Goal: Information Seeking & Learning: Learn about a topic

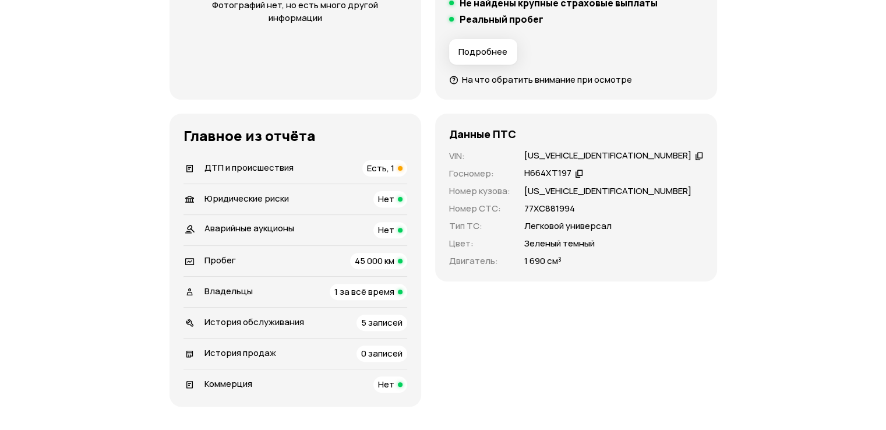
scroll to position [408, 0]
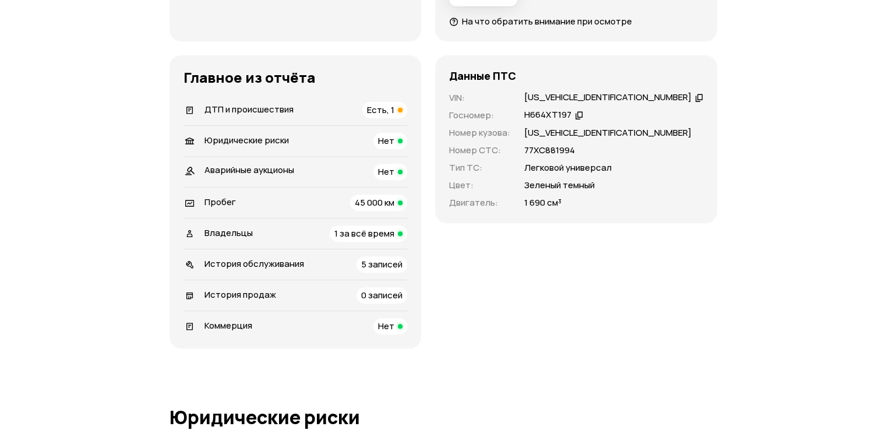
click at [394, 105] on span "Есть, 1" at bounding box center [380, 110] width 27 height 12
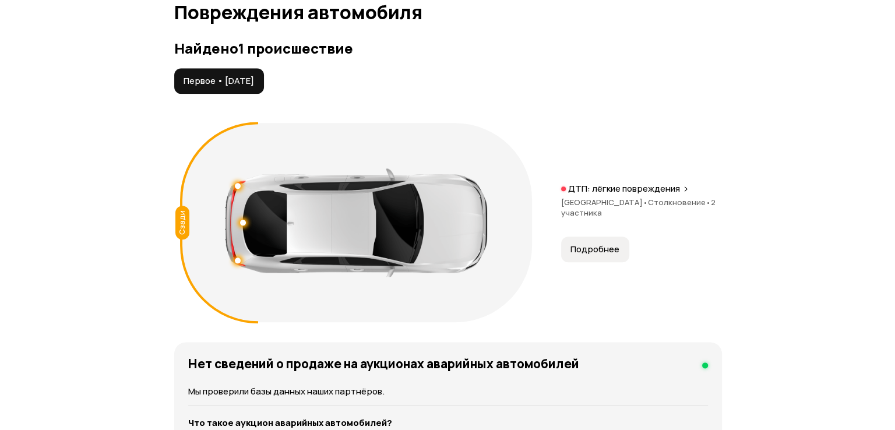
scroll to position [1335, 0]
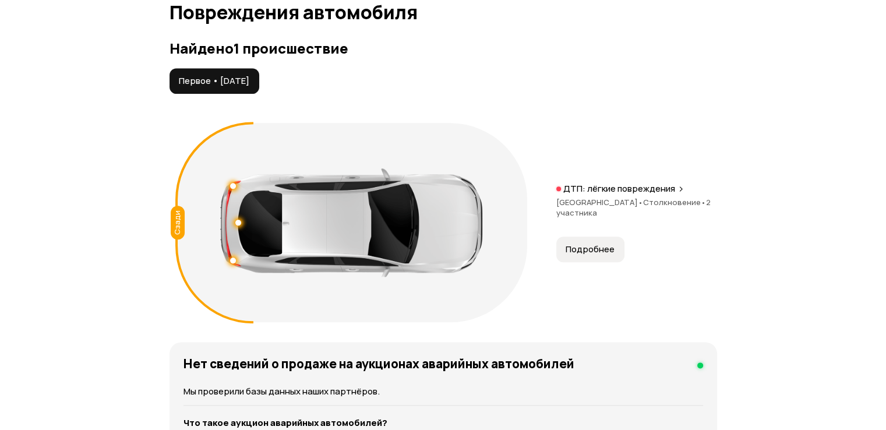
click at [615, 189] on p "ДТП: лёгкие повреждения" at bounding box center [619, 189] width 112 height 12
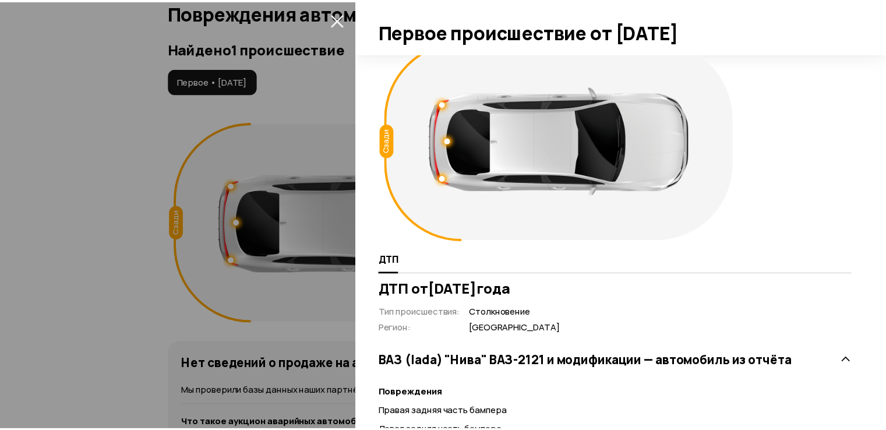
scroll to position [0, 0]
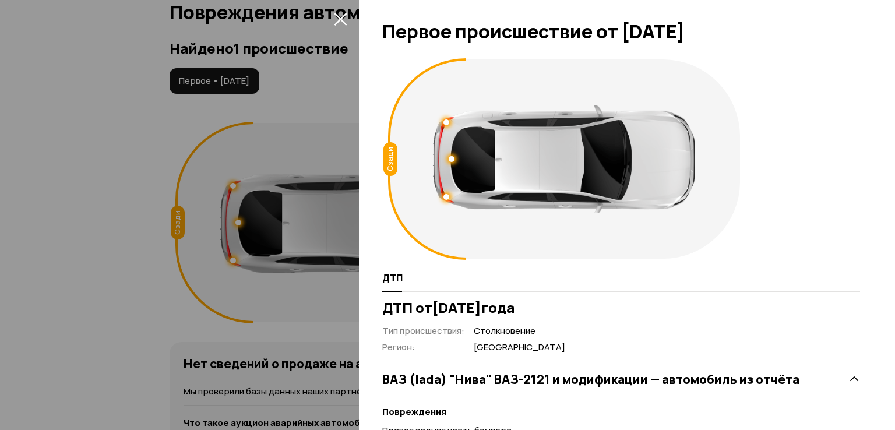
click at [337, 19] on icon "закрыть" at bounding box center [340, 18] width 13 height 13
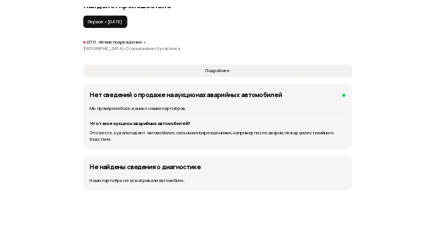
scroll to position [1176, 0]
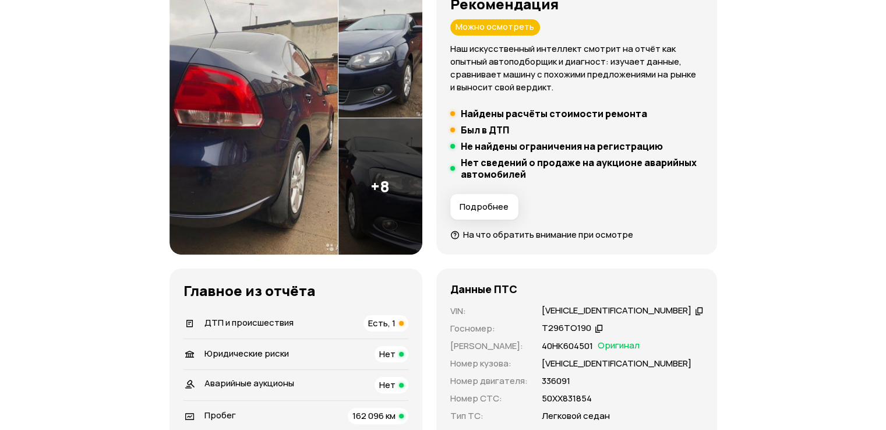
scroll to position [291, 0]
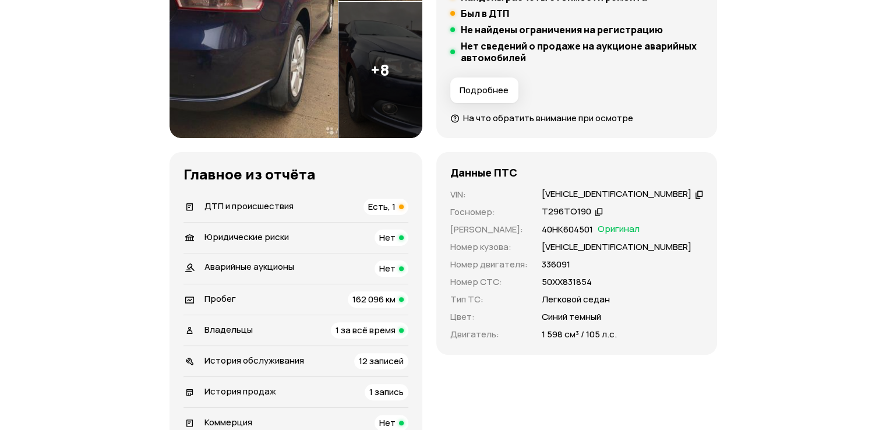
click at [395, 206] on span "Есть, 1" at bounding box center [381, 206] width 27 height 12
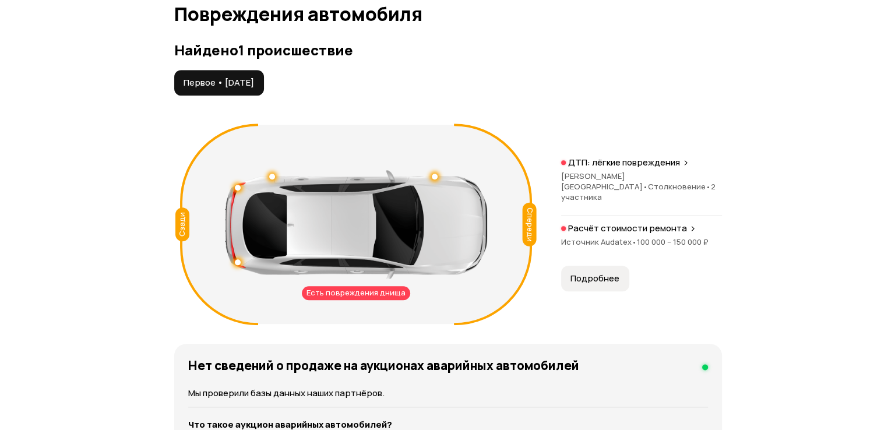
scroll to position [1316, 0]
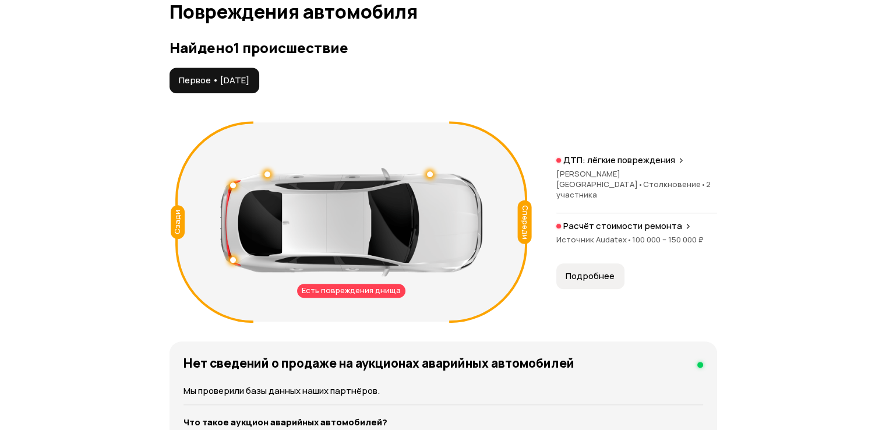
click at [677, 234] on span "100 000 – 150 000 ₽" at bounding box center [668, 239] width 72 height 10
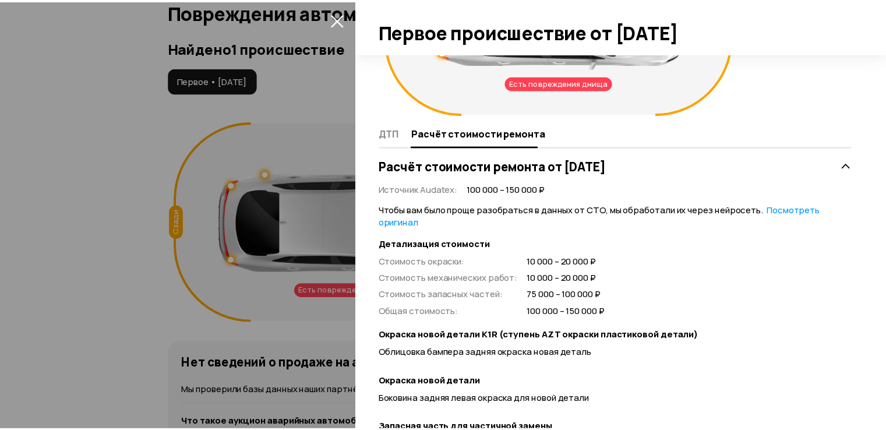
scroll to position [0, 0]
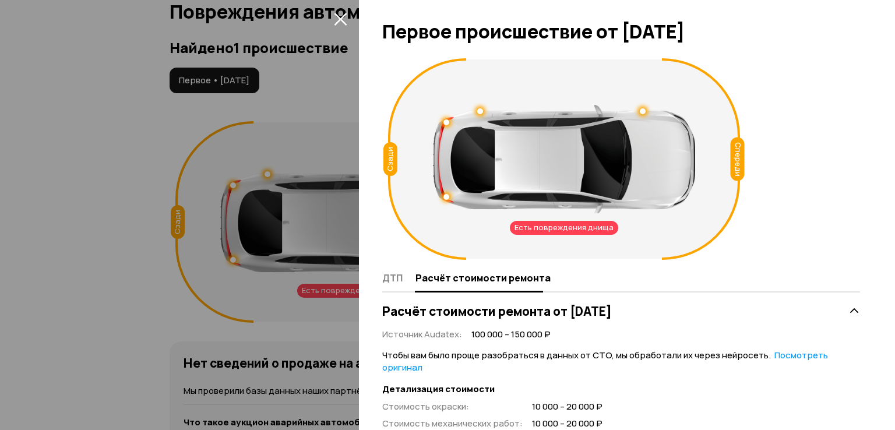
drag, startPoint x: 344, startPoint y: 15, endPoint x: 345, endPoint y: 56, distance: 41.9
click at [345, 15] on icon "закрыть" at bounding box center [340, 19] width 13 height 13
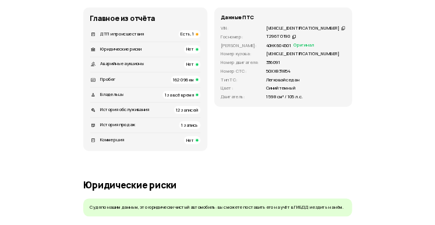
scroll to position [151, 0]
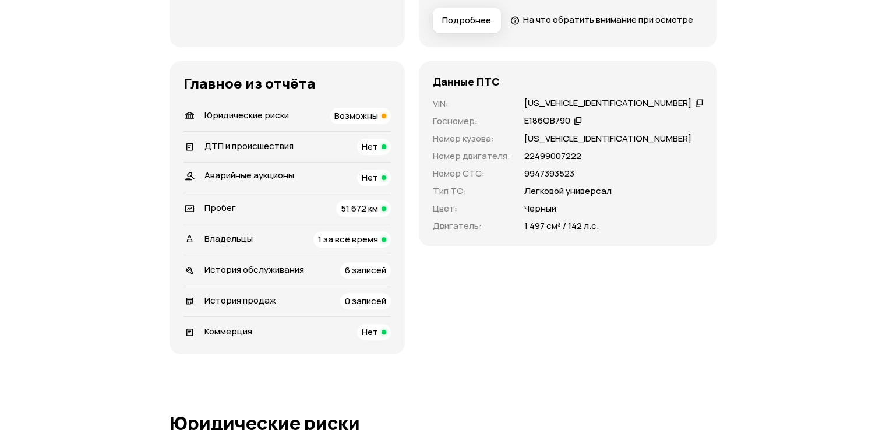
scroll to position [291, 0]
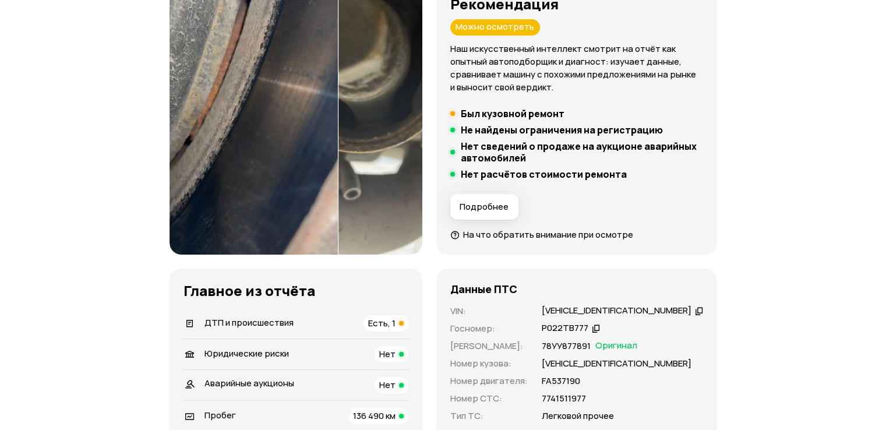
scroll to position [233, 0]
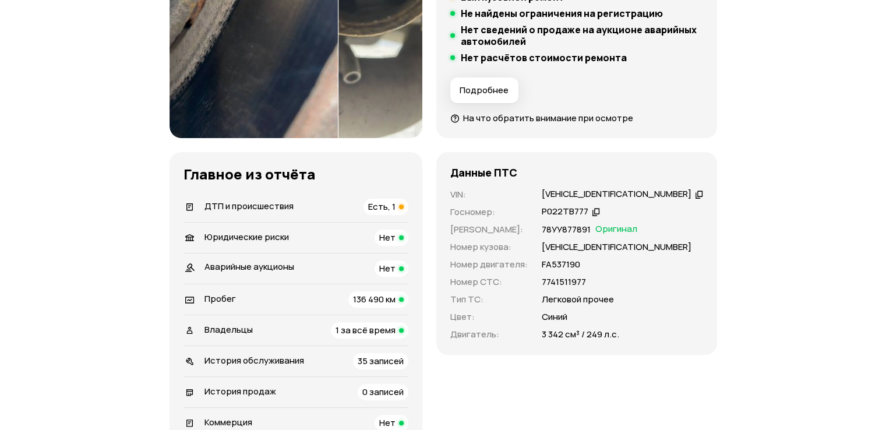
click at [275, 206] on span "ДТП и происшествия" at bounding box center [248, 206] width 89 height 12
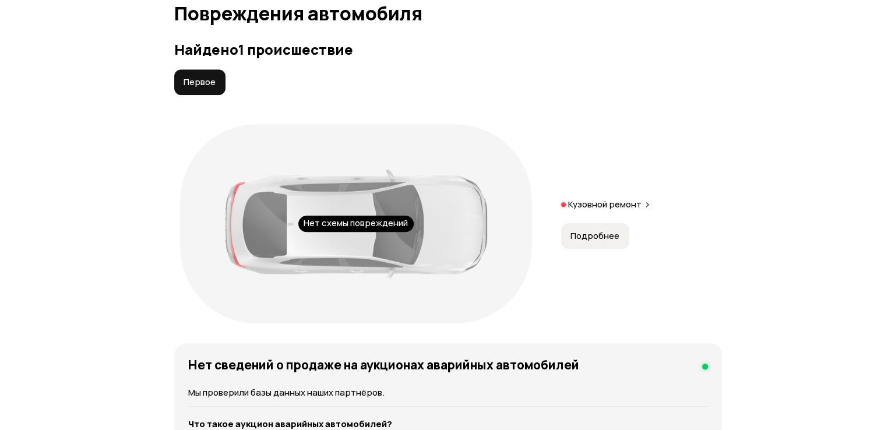
scroll to position [1316, 0]
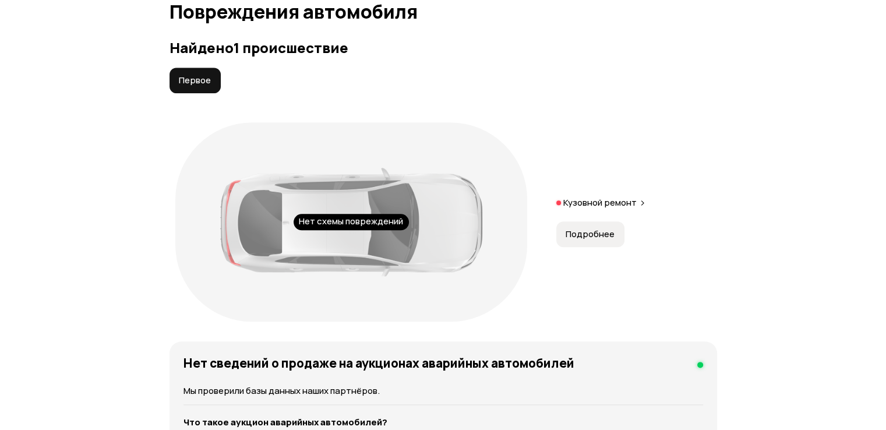
click at [582, 232] on span "Подробнее" at bounding box center [589, 234] width 49 height 12
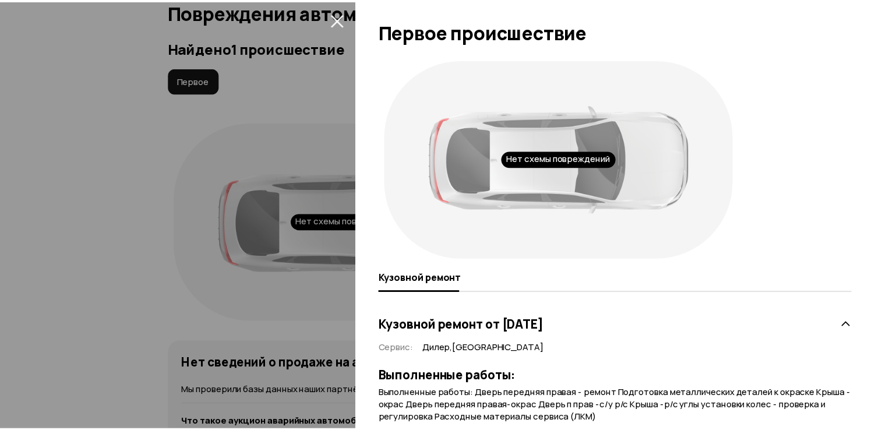
scroll to position [41, 0]
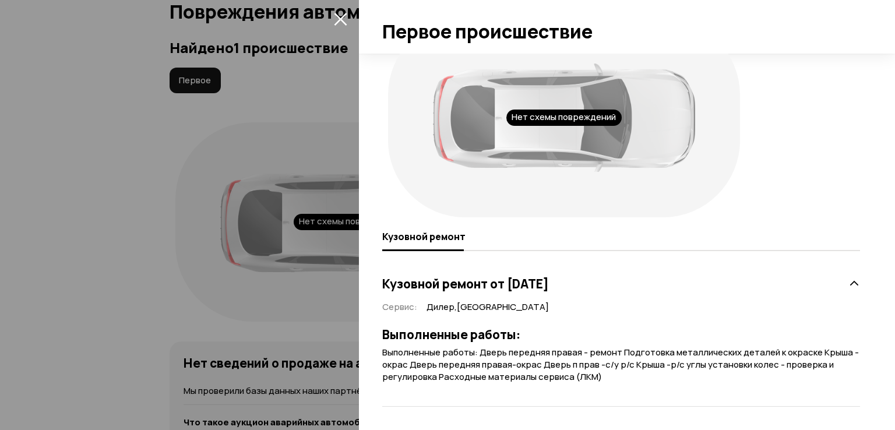
click at [346, 24] on icon "закрыть" at bounding box center [340, 18] width 13 height 13
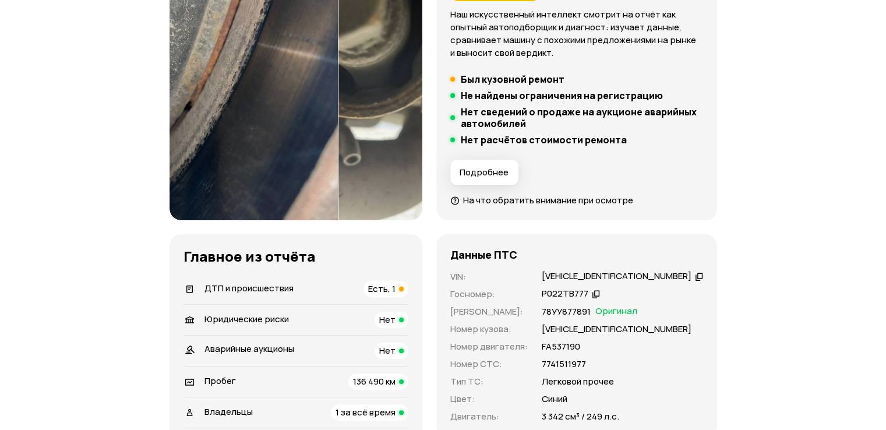
scroll to position [0, 0]
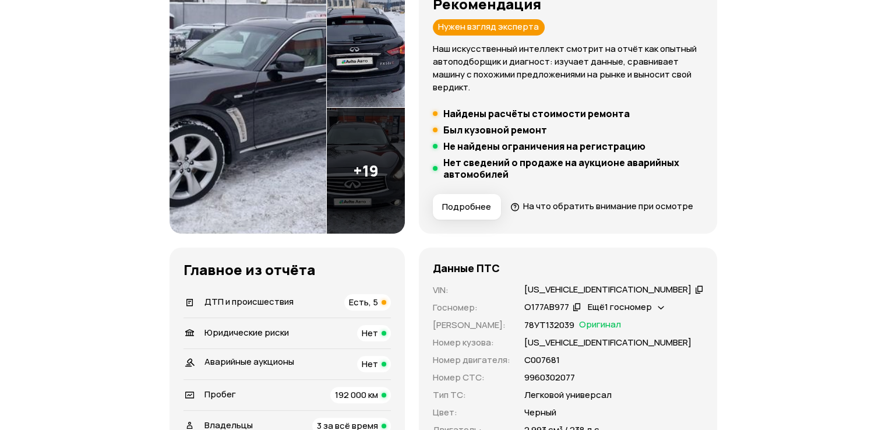
scroll to position [233, 0]
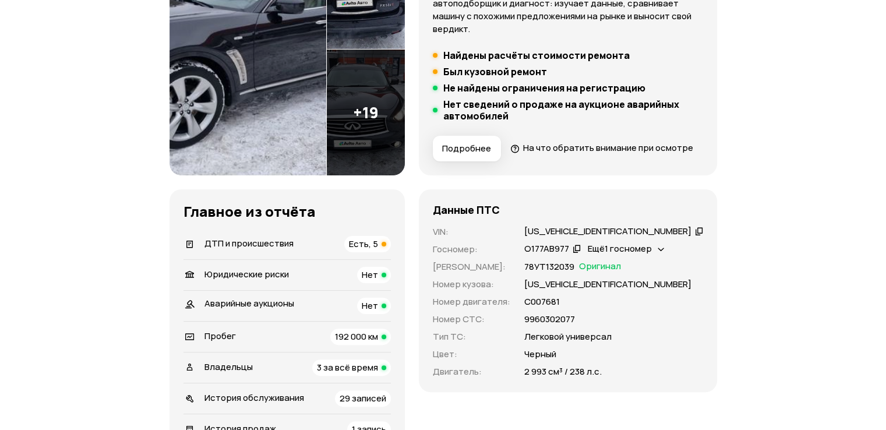
click at [378, 250] on span "Есть, 5" at bounding box center [363, 244] width 29 height 12
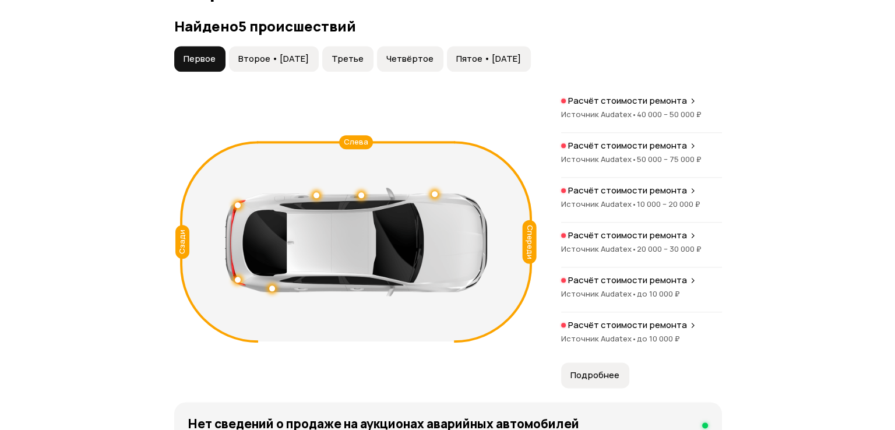
scroll to position [1374, 0]
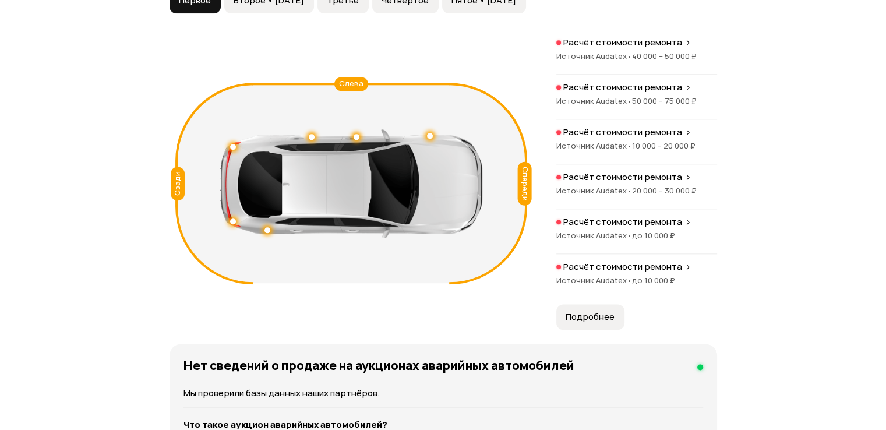
click at [599, 323] on span "Подробнее" at bounding box center [589, 317] width 49 height 12
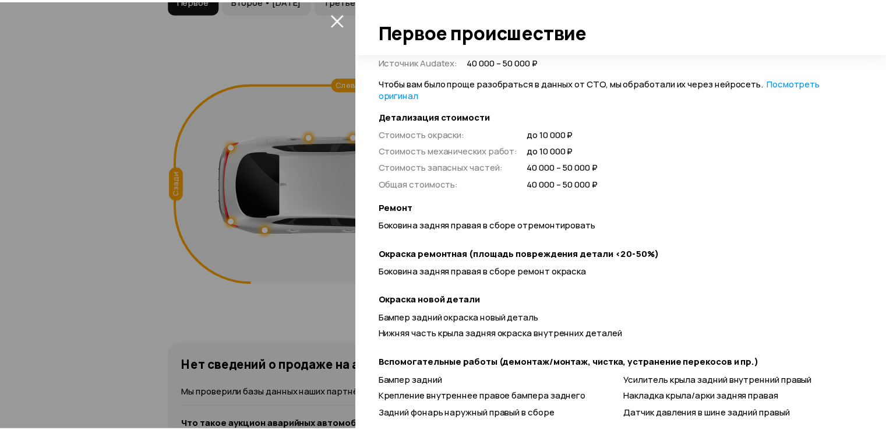
scroll to position [0, 0]
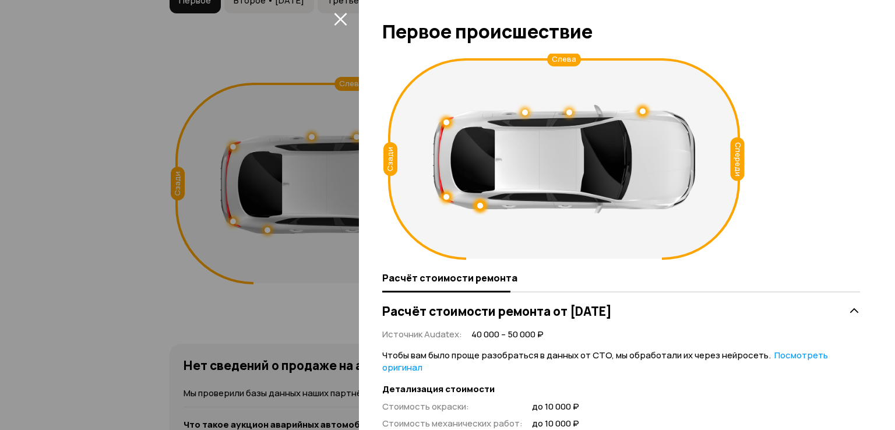
click at [341, 17] on icon "закрыть" at bounding box center [340, 19] width 13 height 13
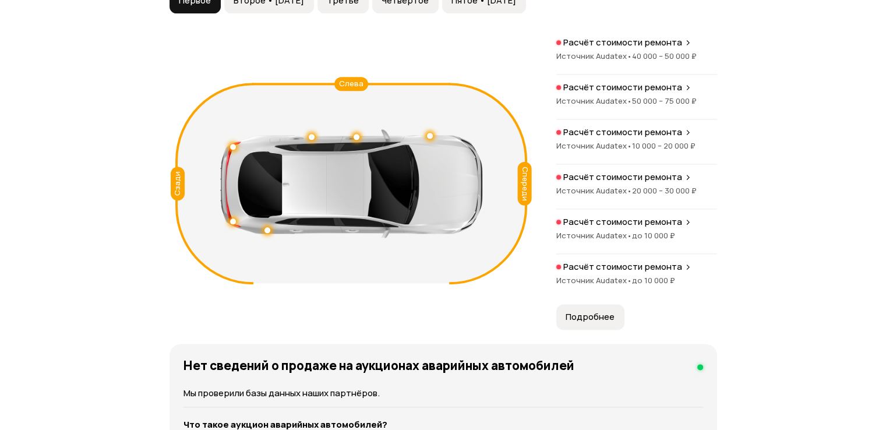
scroll to position [1257, 0]
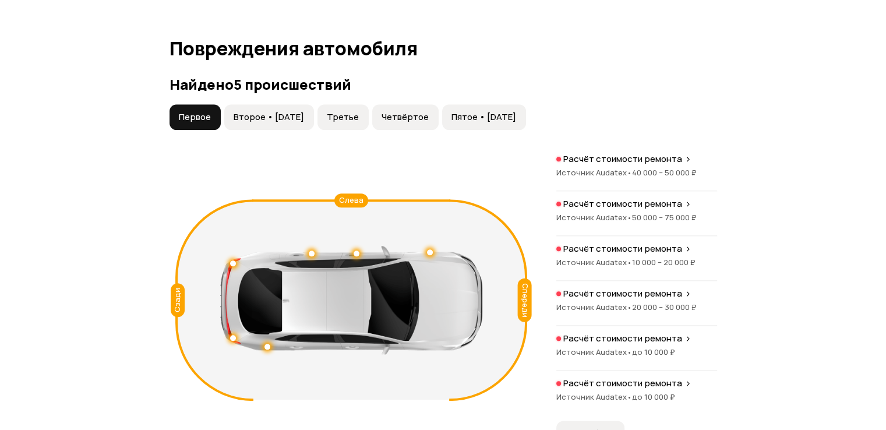
click at [262, 123] on span "Второе • 20 янв 2015" at bounding box center [269, 117] width 70 height 12
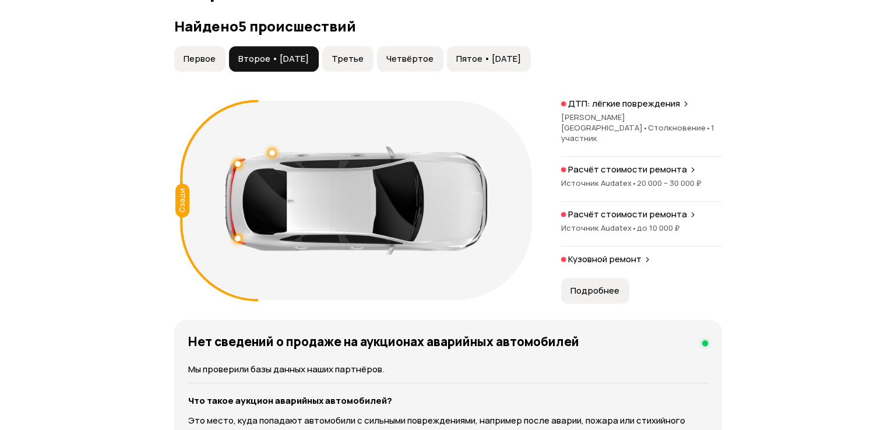
scroll to position [1374, 0]
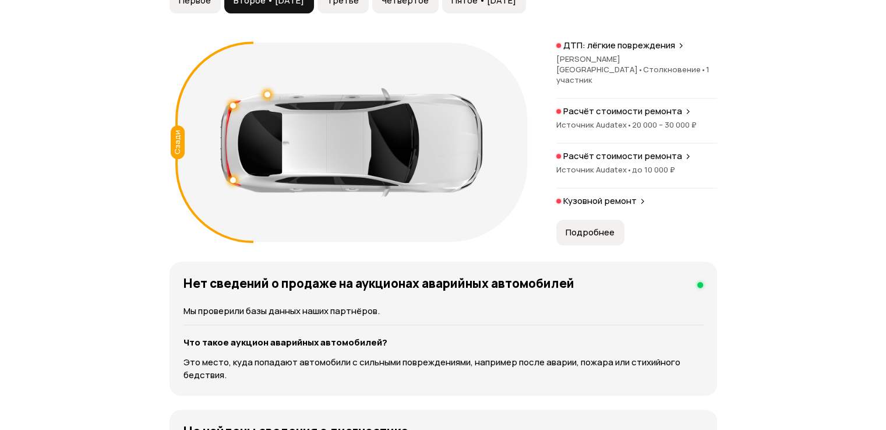
click at [594, 238] on span "Подробнее" at bounding box center [589, 233] width 49 height 12
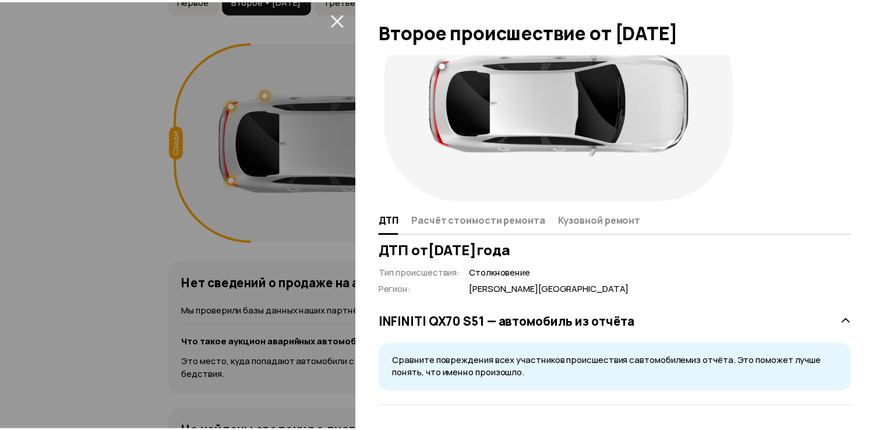
scroll to position [0, 0]
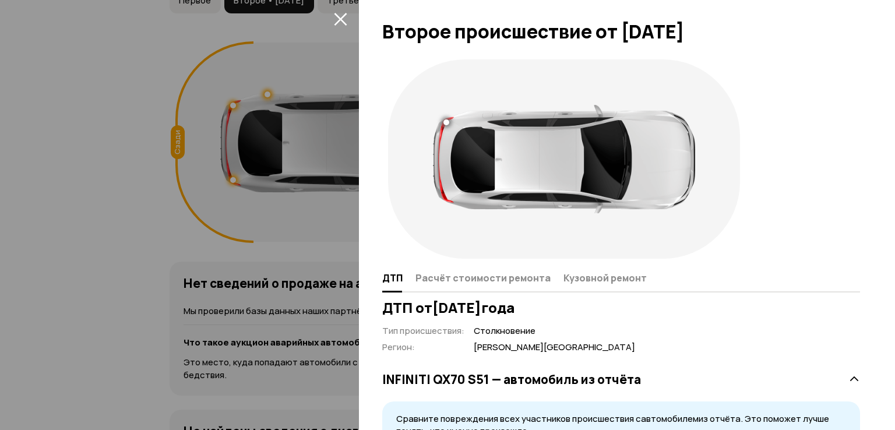
click at [347, 25] on span at bounding box center [340, 18] width 19 height 19
click at [343, 22] on icon "закрыть" at bounding box center [340, 19] width 13 height 13
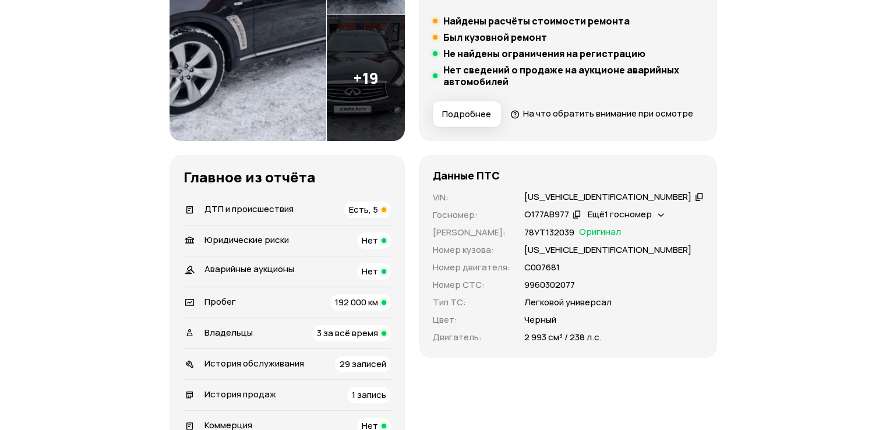
scroll to position [326, 0]
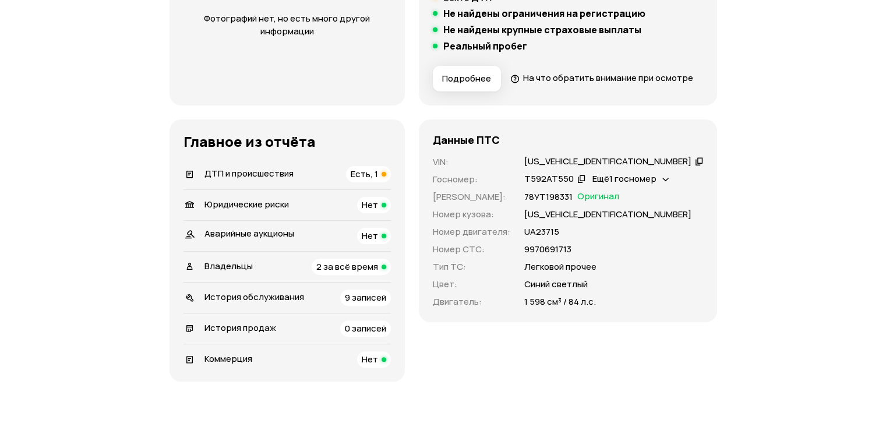
scroll to position [349, 0]
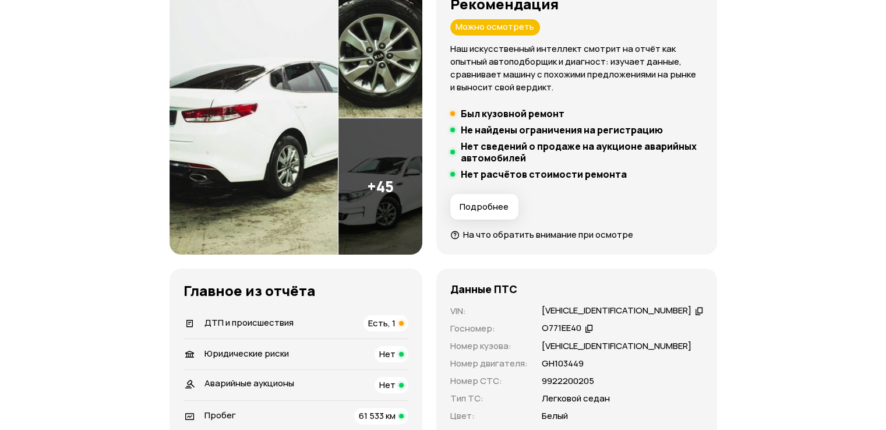
scroll to position [349, 0]
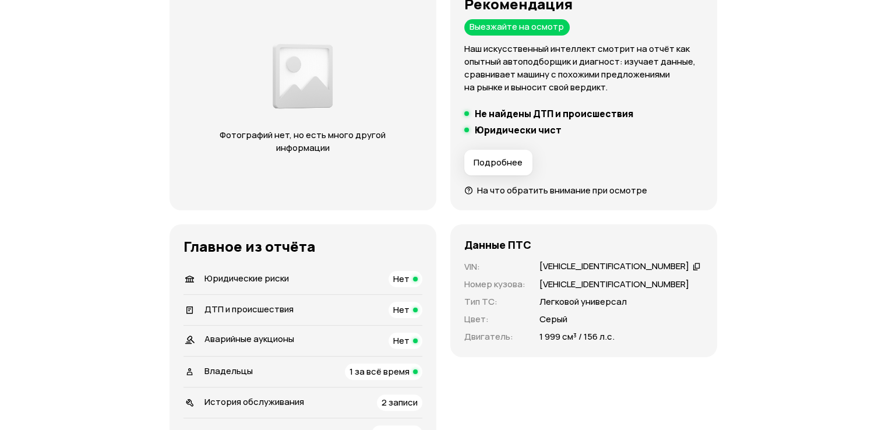
scroll to position [58, 0]
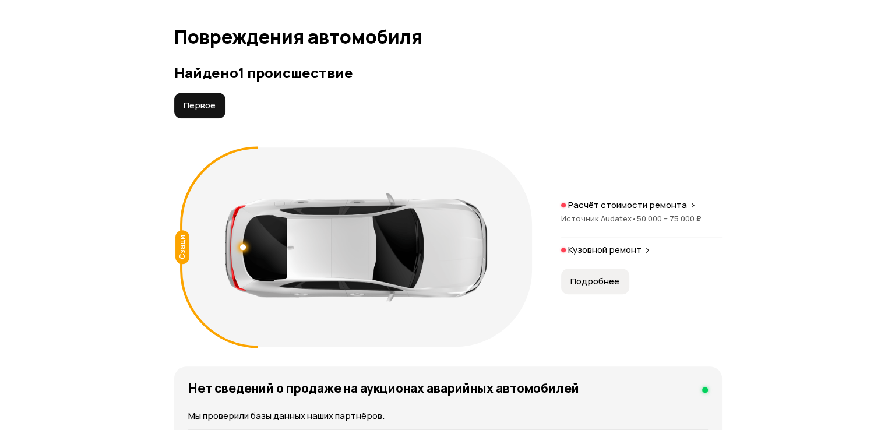
scroll to position [1339, 0]
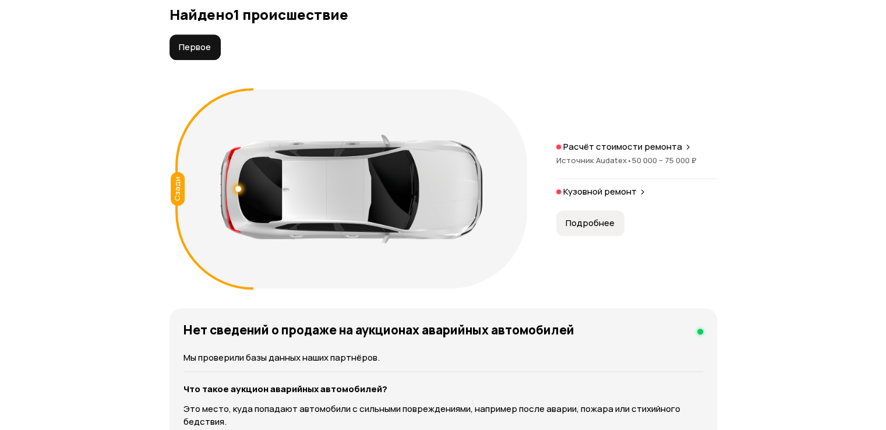
click at [601, 229] on span "Подробнее" at bounding box center [589, 223] width 49 height 12
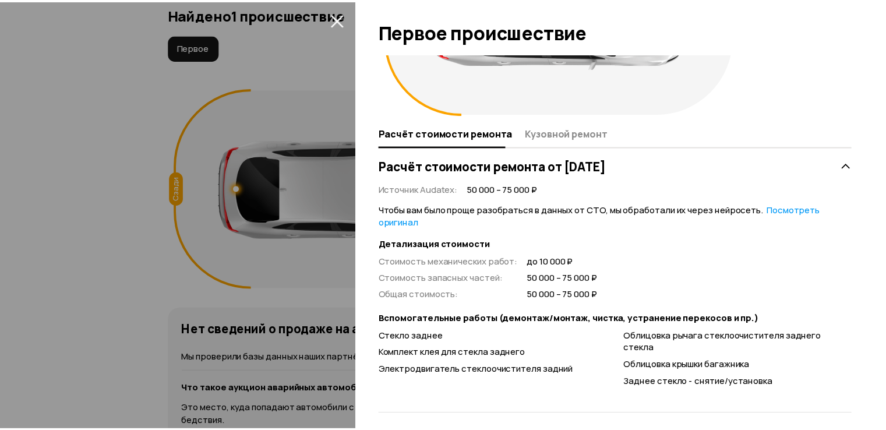
scroll to position [0, 0]
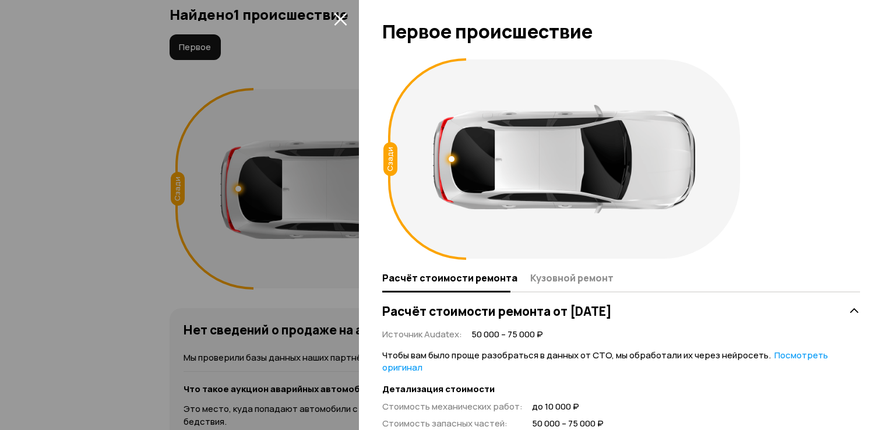
click at [342, 20] on icon "закрыть" at bounding box center [340, 18] width 13 height 13
